Goal: Information Seeking & Learning: Learn about a topic

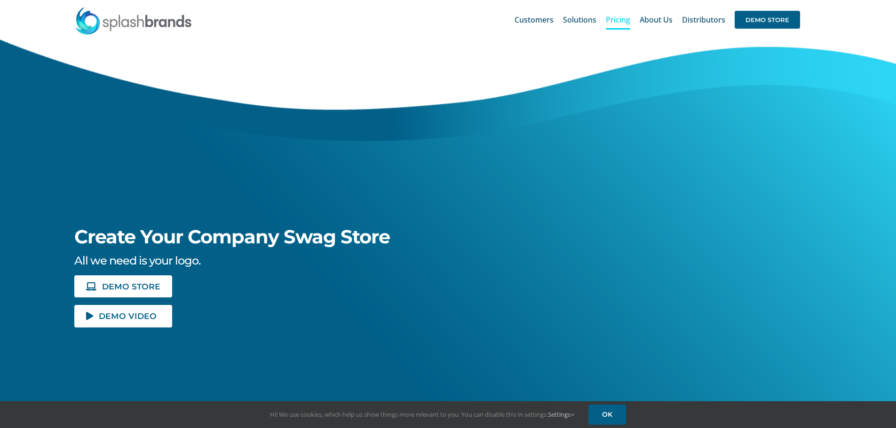
click at [624, 16] on span "Pricing" at bounding box center [618, 20] width 24 height 8
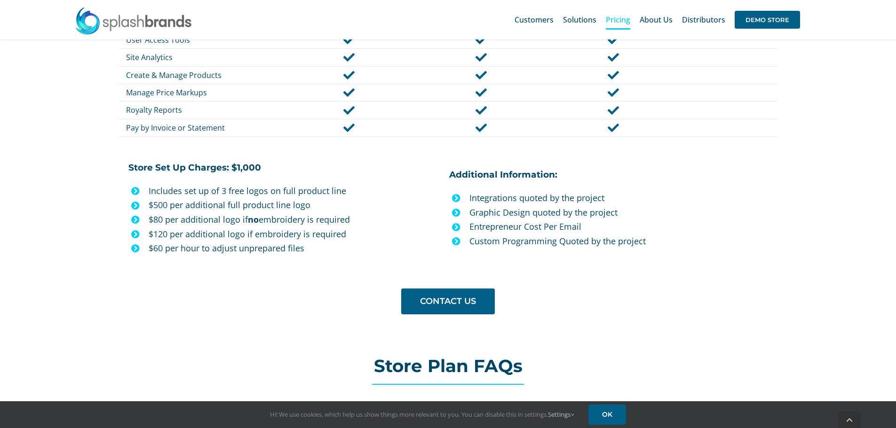
scroll to position [745, 0]
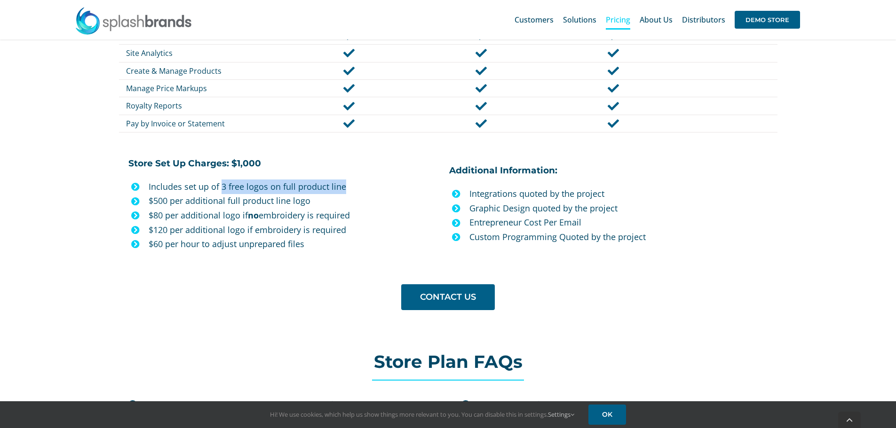
drag, startPoint x: 221, startPoint y: 187, endPoint x: 348, endPoint y: 187, distance: 126.5
click at [348, 187] on p "Includes set up of 3 free logos on full product line" at bounding box center [295, 187] width 293 height 15
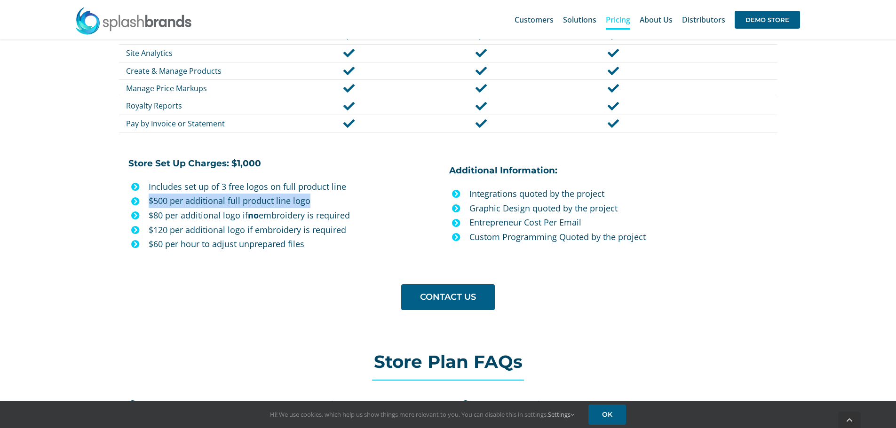
drag, startPoint x: 319, startPoint y: 203, endPoint x: 148, endPoint y: 200, distance: 170.7
click at [149, 200] on p "$500 per additional full product line logo" at bounding box center [295, 201] width 293 height 15
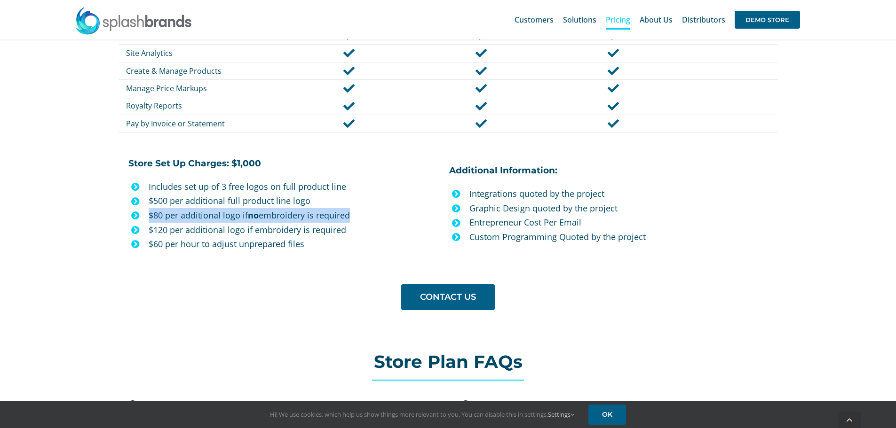
drag, startPoint x: 149, startPoint y: 219, endPoint x: 323, endPoint y: 218, distance: 174.0
click at [347, 218] on p "$80 per additional logo if no embroidery is required" at bounding box center [295, 215] width 293 height 15
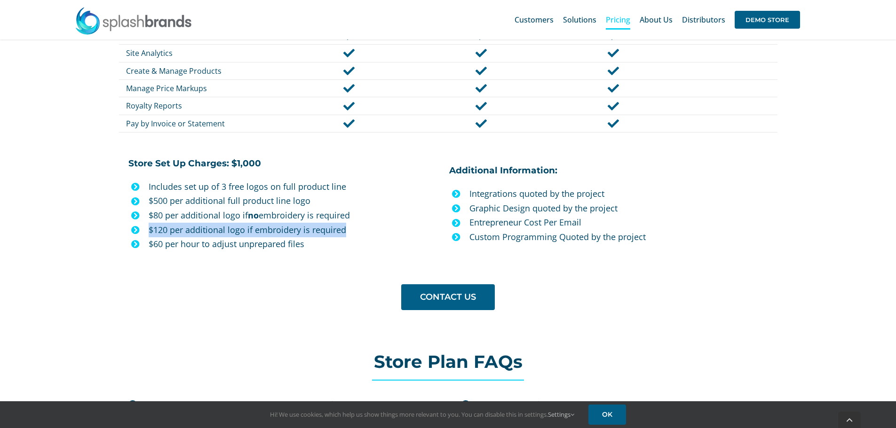
drag, startPoint x: 150, startPoint y: 235, endPoint x: 354, endPoint y: 226, distance: 203.8
click at [354, 226] on p "$120 per additional logo if embroidery is required" at bounding box center [295, 230] width 293 height 15
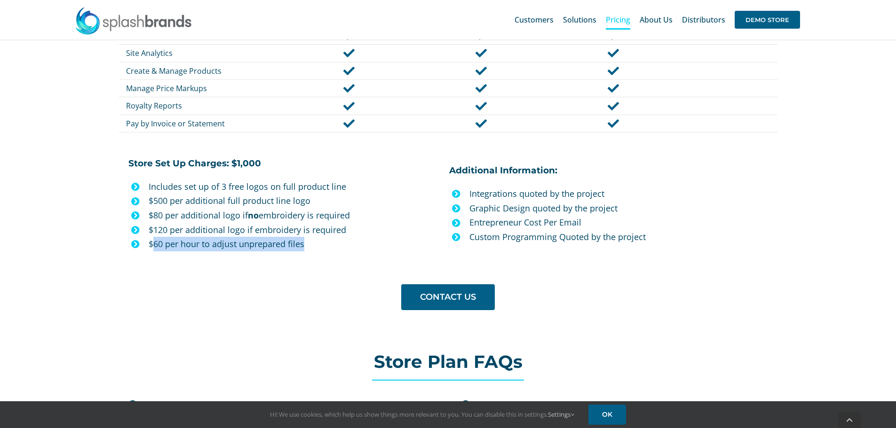
drag, startPoint x: 156, startPoint y: 245, endPoint x: 318, endPoint y: 247, distance: 162.3
click at [318, 247] on p "$60 per hour to adjust unprepared files" at bounding box center [295, 244] width 293 height 15
click at [322, 260] on div "Basic Plus Business Enterprise Plan Basics Monthly Subscription $129 $59 Free M…" at bounding box center [448, 12] width 661 height 616
drag, startPoint x: 263, startPoint y: 162, endPoint x: 229, endPoint y: 163, distance: 33.9
click at [229, 163] on h6 "Store Set Up Charges: $1,000" at bounding box center [285, 164] width 314 height 13
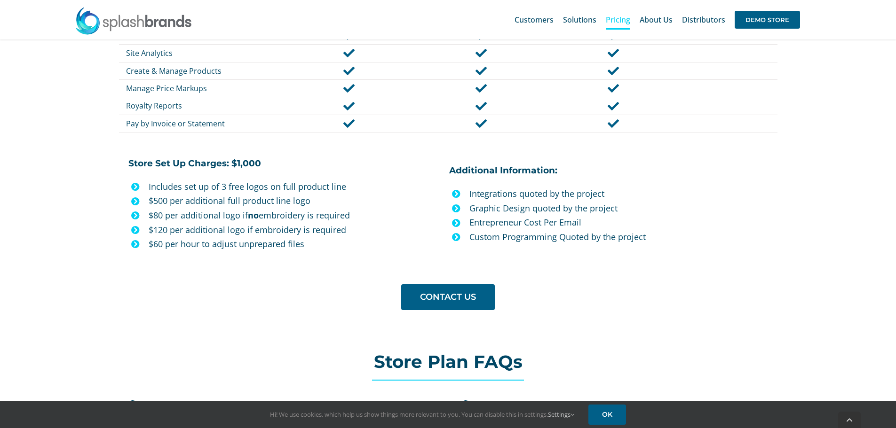
click at [265, 190] on p "Includes set up of 3 free logos on full product line" at bounding box center [295, 187] width 293 height 15
click at [147, 217] on li "$80 per additional logo if no embroidery is required" at bounding box center [285, 215] width 314 height 15
click at [158, 232] on p "$120 per additional logo if embroidery is required" at bounding box center [295, 230] width 293 height 15
click at [160, 255] on div "Basic Plus Business Enterprise Plan Basics Monthly Subscription $129 $59 Free M…" at bounding box center [448, 12] width 661 height 616
